Goal: Go to known website: Access a specific website the user already knows

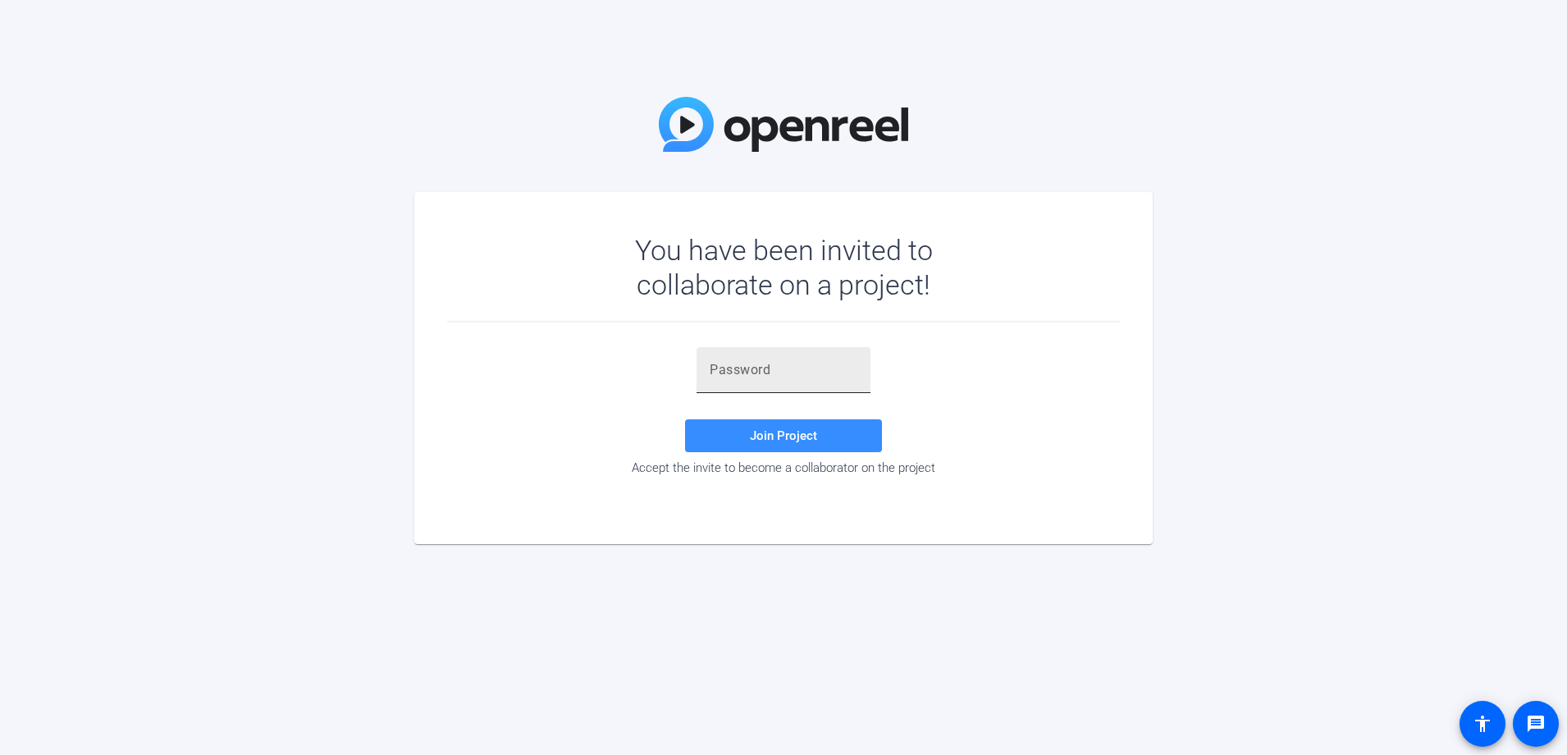
click at [805, 367] on input "text" at bounding box center [784, 370] width 148 height 20
paste input "^5dtsx"
type input "^5dtsx"
click at [819, 437] on span at bounding box center [783, 435] width 197 height 39
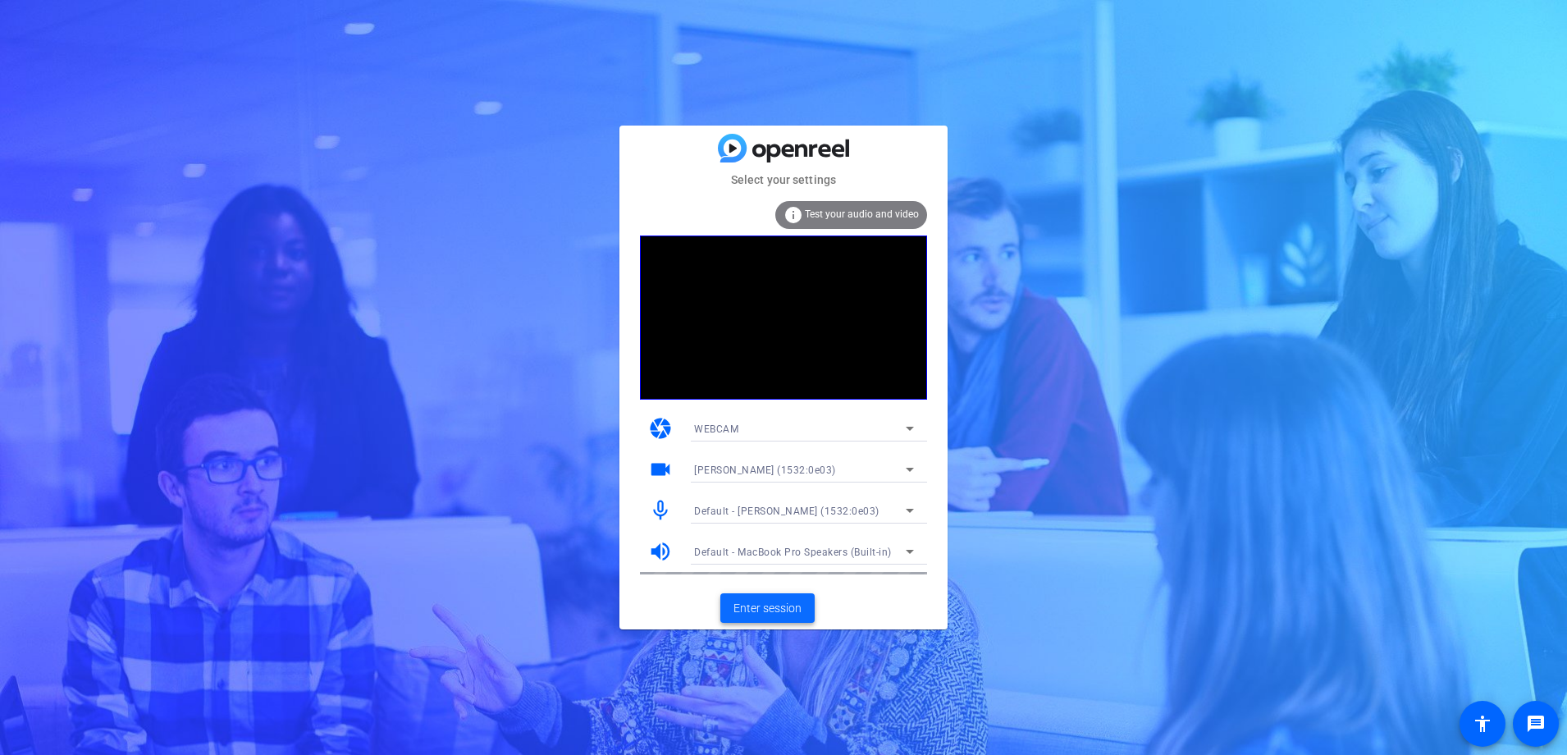
click at [790, 607] on span "Enter session" at bounding box center [768, 608] width 68 height 17
